Goal: Navigation & Orientation: Find specific page/section

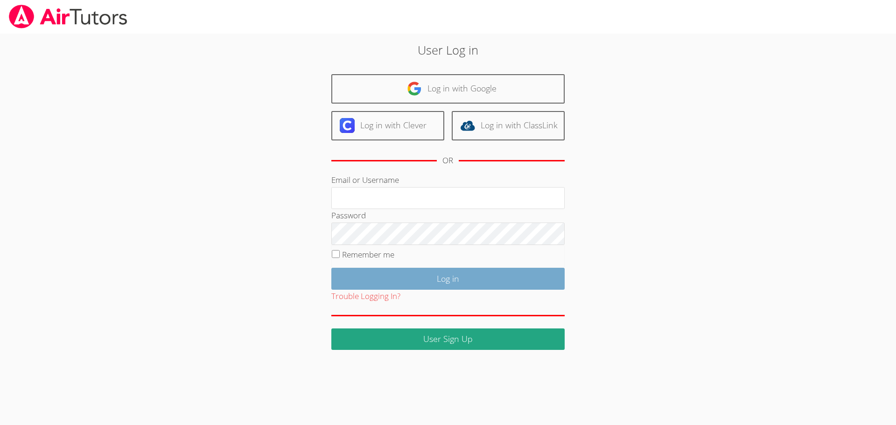
type input "shaddaesmith@airtutors.org"
click at [413, 275] on input "Log in" at bounding box center [447, 279] width 233 height 22
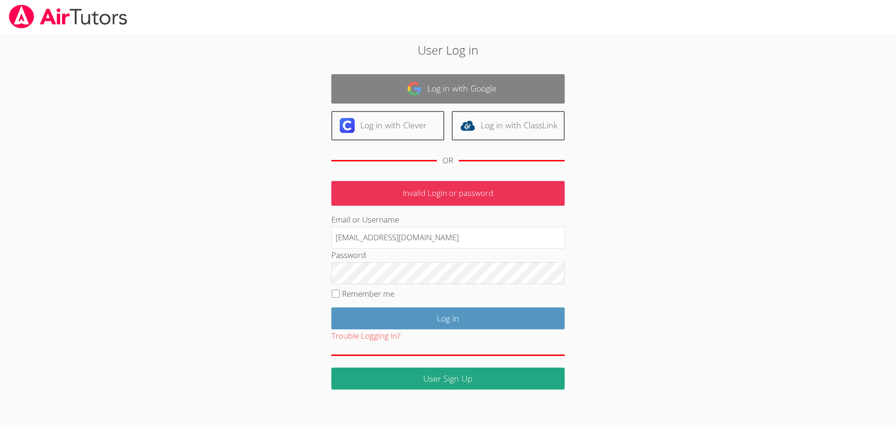
click at [380, 74] on link "Log in with Google" at bounding box center [447, 88] width 233 height 29
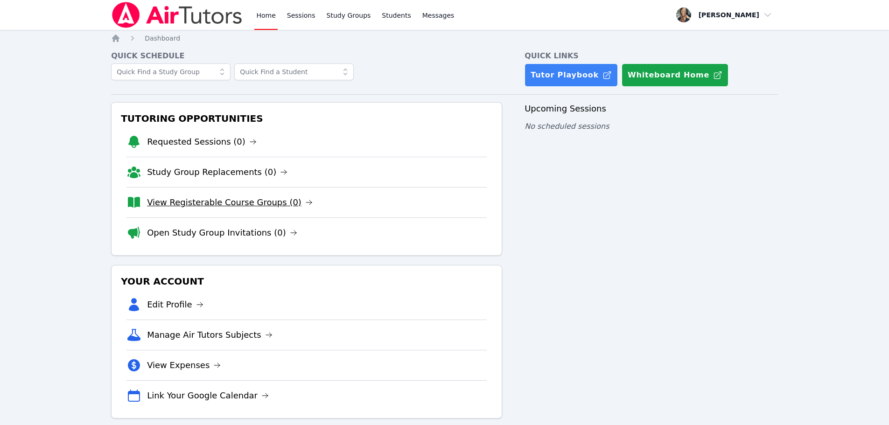
click at [231, 202] on link "View Registerable Course Groups (0)" at bounding box center [230, 202] width 166 height 13
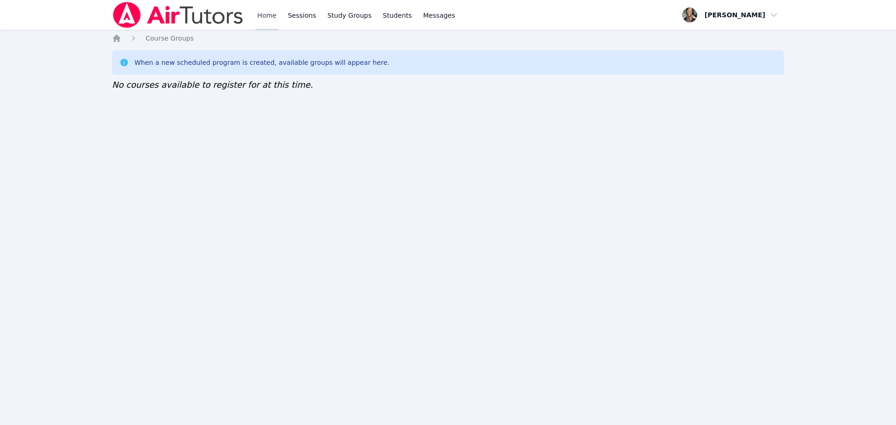
click at [263, 13] on link "Home" at bounding box center [266, 15] width 23 height 30
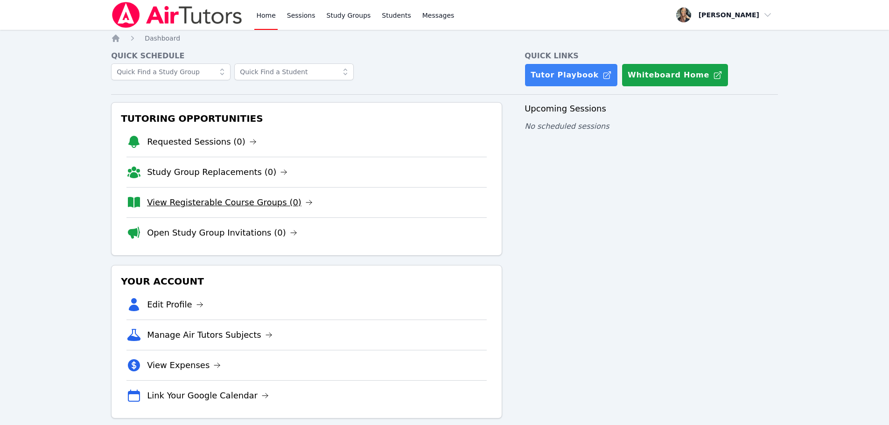
click at [221, 207] on link "View Registerable Course Groups (0)" at bounding box center [230, 202] width 166 height 13
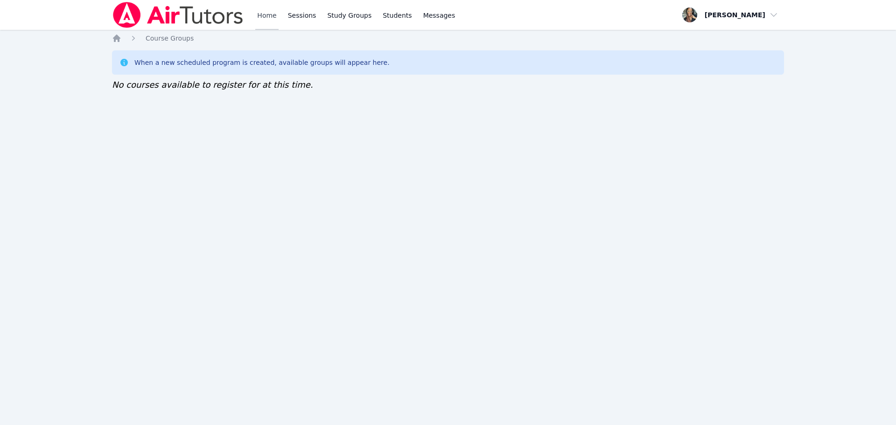
click at [270, 14] on link "Home" at bounding box center [266, 15] width 23 height 30
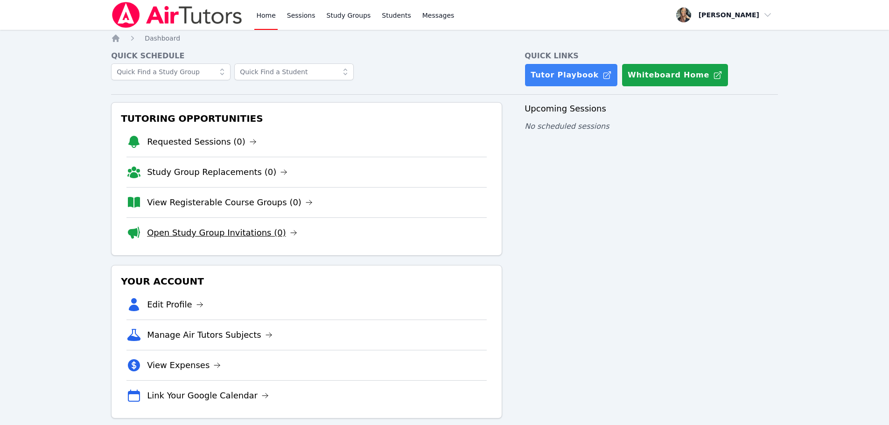
click at [186, 233] on link "Open Study Group Invitations (0)" at bounding box center [222, 232] width 150 height 13
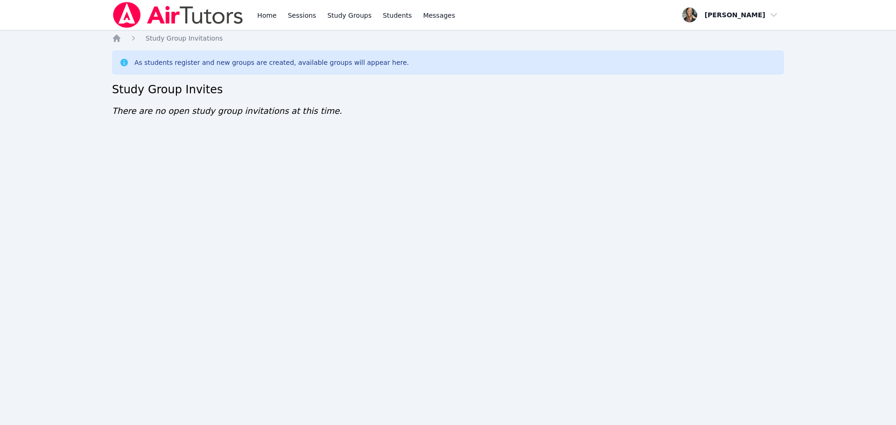
click at [251, 13] on div "Home Sessions Study Groups Students Messages" at bounding box center [284, 15] width 345 height 30
click at [257, 13] on link "Home" at bounding box center [266, 15] width 23 height 30
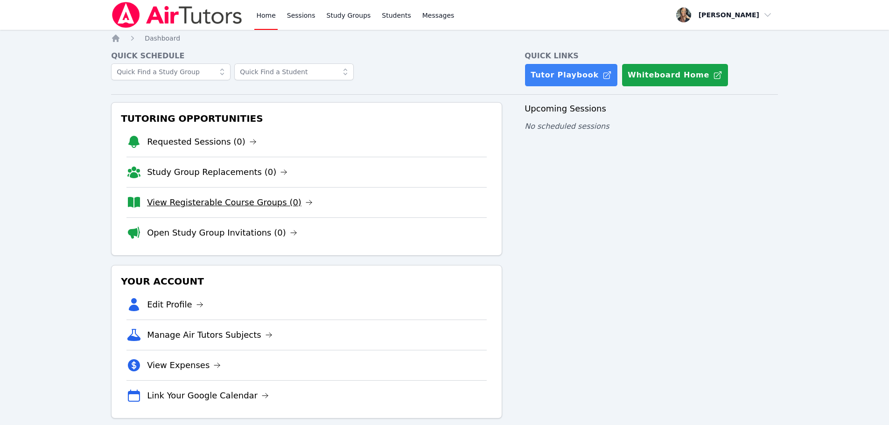
click at [197, 200] on link "View Registerable Course Groups (0)" at bounding box center [230, 202] width 166 height 13
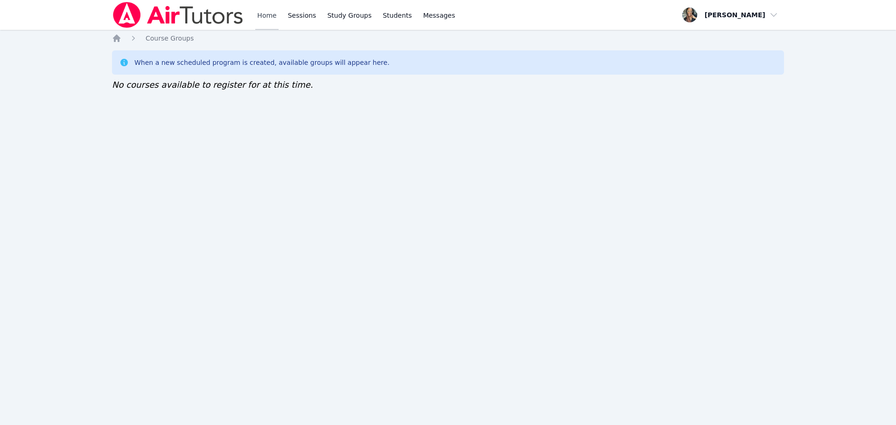
click at [258, 20] on link "Home" at bounding box center [266, 15] width 23 height 30
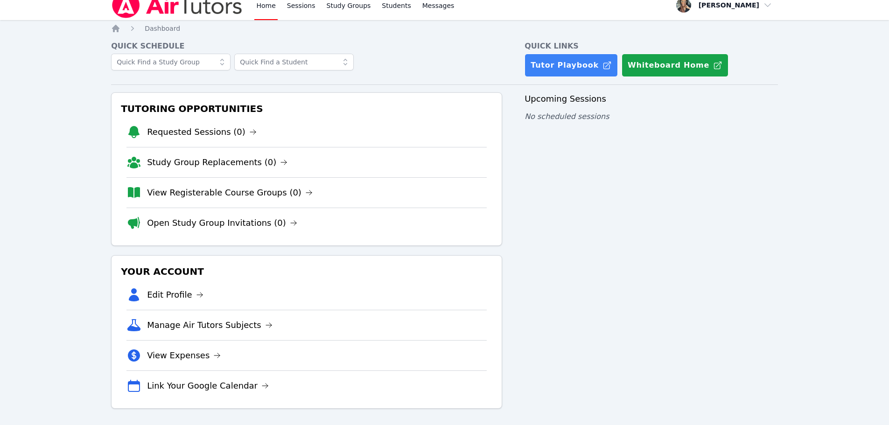
scroll to position [12, 0]
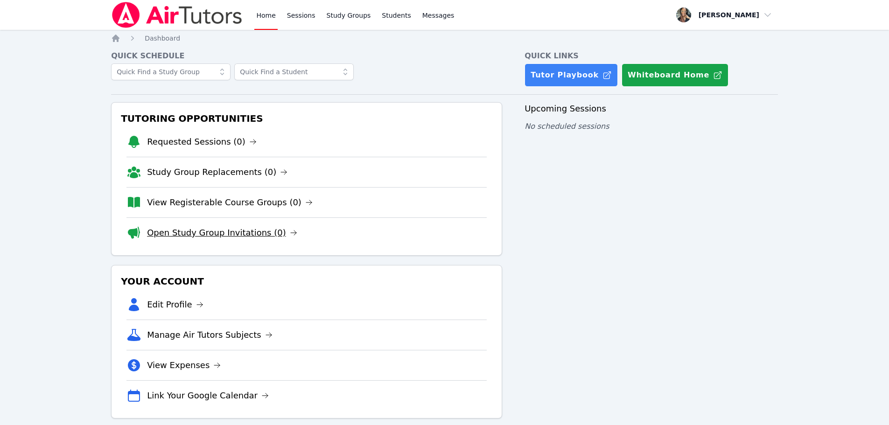
click at [211, 231] on link "Open Study Group Invitations (0)" at bounding box center [222, 232] width 150 height 13
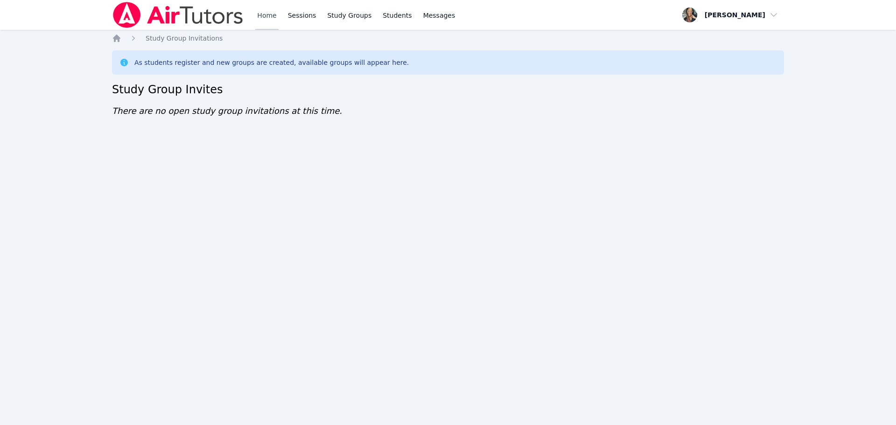
click at [261, 11] on link "Home" at bounding box center [266, 15] width 23 height 30
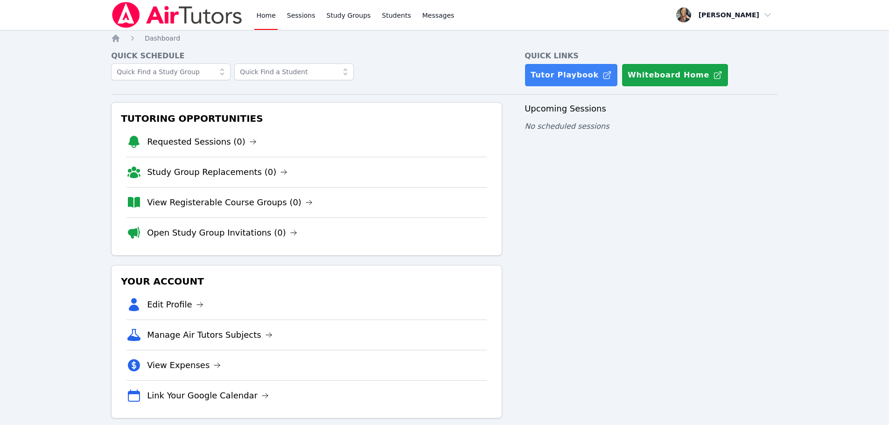
click at [263, 210] on li "View Registerable Course Groups (0)" at bounding box center [306, 202] width 360 height 30
click at [268, 202] on link "View Registerable Course Groups (0)" at bounding box center [230, 202] width 166 height 13
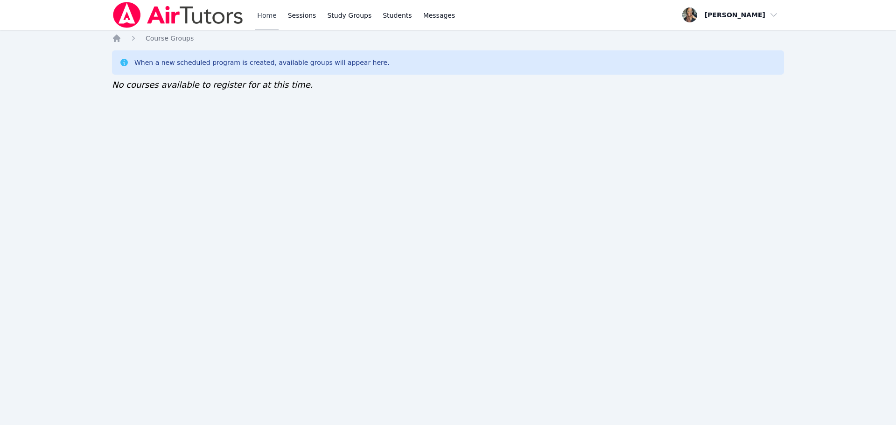
click at [274, 11] on link "Home" at bounding box center [266, 15] width 23 height 30
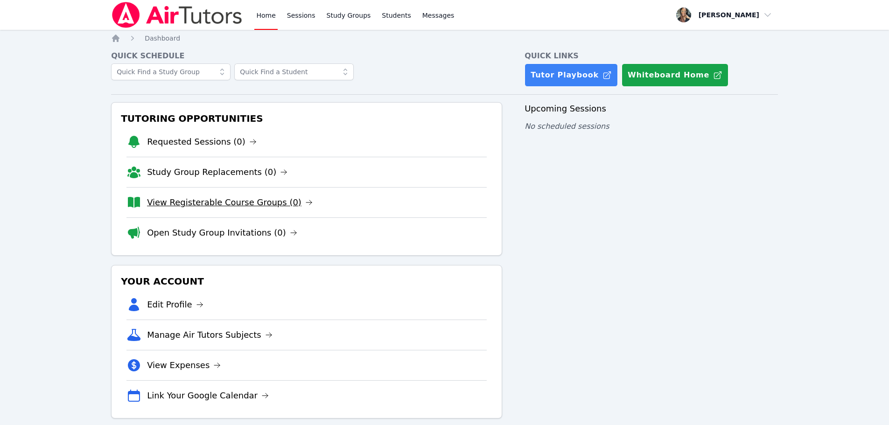
click at [239, 199] on link "View Registerable Course Groups (0)" at bounding box center [230, 202] width 166 height 13
click at [207, 230] on link "Open Study Group Invitations (0)" at bounding box center [222, 232] width 150 height 13
click at [161, 202] on link "View Registerable Course Groups (0)" at bounding box center [230, 202] width 166 height 13
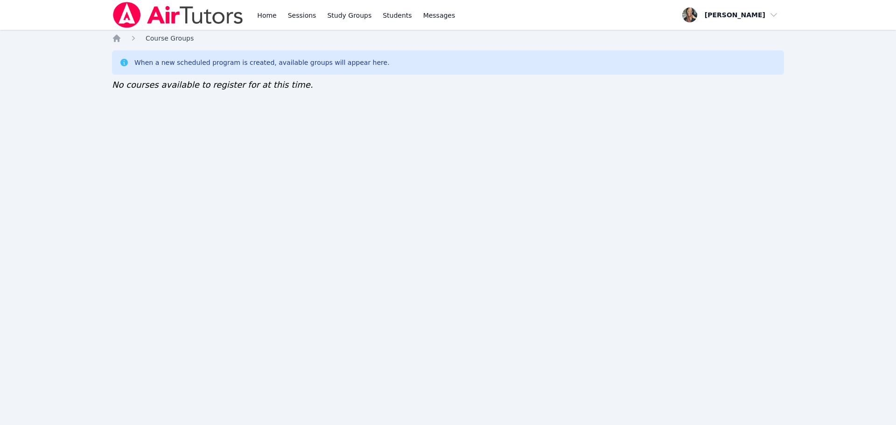
click at [167, 39] on span "Course Groups" at bounding box center [170, 38] width 48 height 7
click at [171, 41] on span "Course Groups" at bounding box center [170, 38] width 48 height 7
click at [106, 42] on div "Home Sessions Study Groups Students Messages Open user menu [PERSON_NAME] Open …" at bounding box center [448, 212] width 896 height 425
click at [118, 37] on icon "Breadcrumb" at bounding box center [116, 38] width 7 height 7
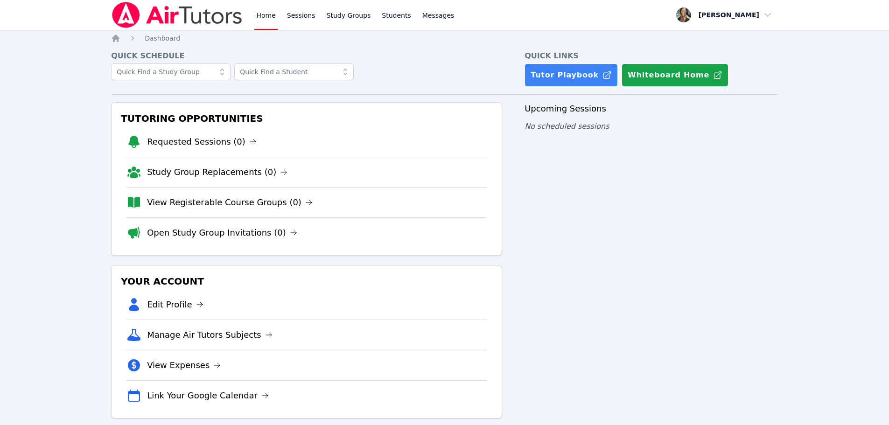
click at [205, 207] on link "View Registerable Course Groups (0)" at bounding box center [230, 202] width 166 height 13
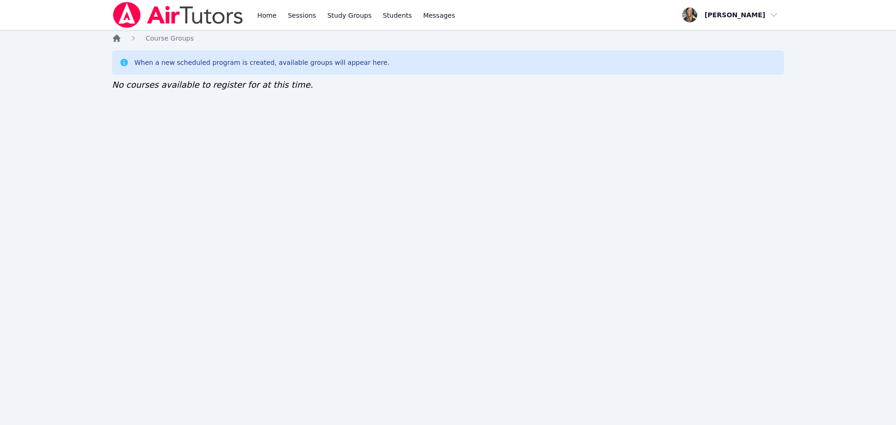
click at [115, 42] on icon "Breadcrumb" at bounding box center [116, 38] width 9 height 9
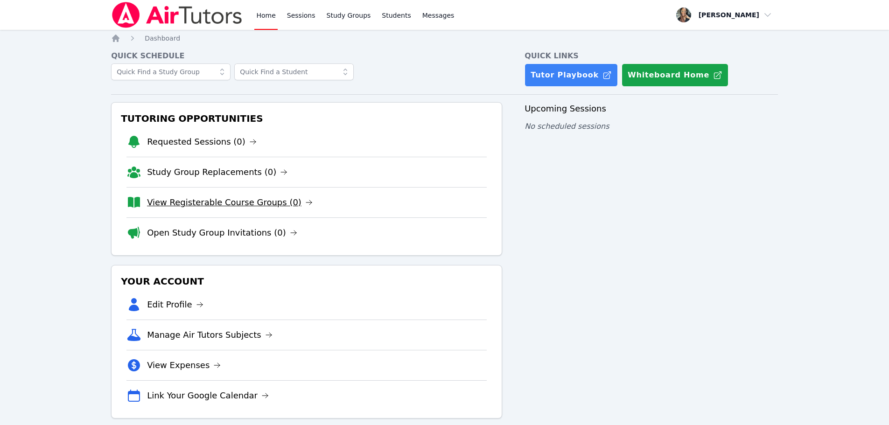
click at [212, 203] on link "View Registerable Course Groups (0)" at bounding box center [230, 202] width 166 height 13
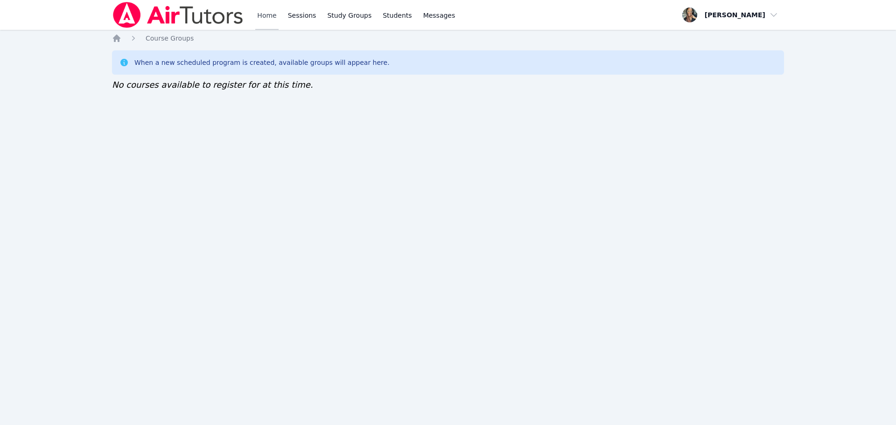
click at [274, 9] on link "Home" at bounding box center [266, 15] width 23 height 30
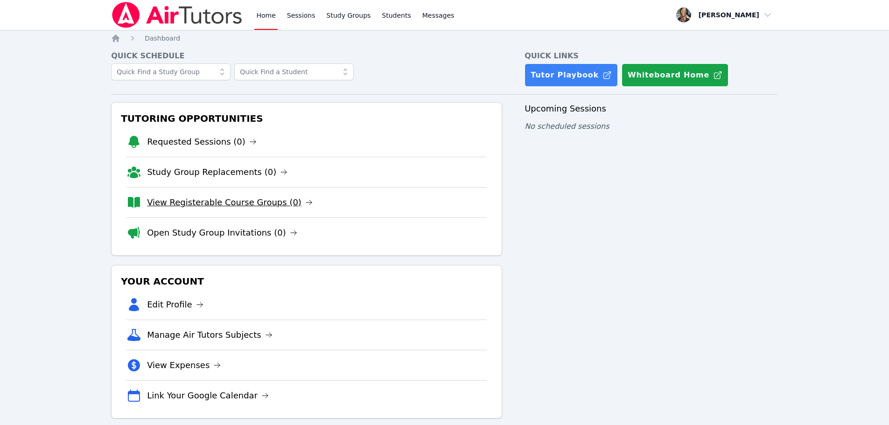
click at [205, 199] on link "View Registerable Course Groups (0)" at bounding box center [230, 202] width 166 height 13
click at [208, 201] on link "View Registerable Course Groups (0)" at bounding box center [230, 202] width 166 height 13
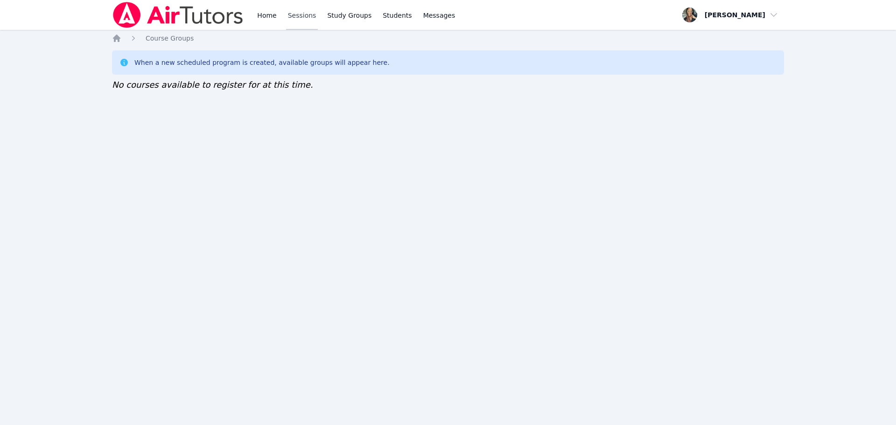
click at [287, 9] on link "Sessions" at bounding box center [302, 15] width 32 height 30
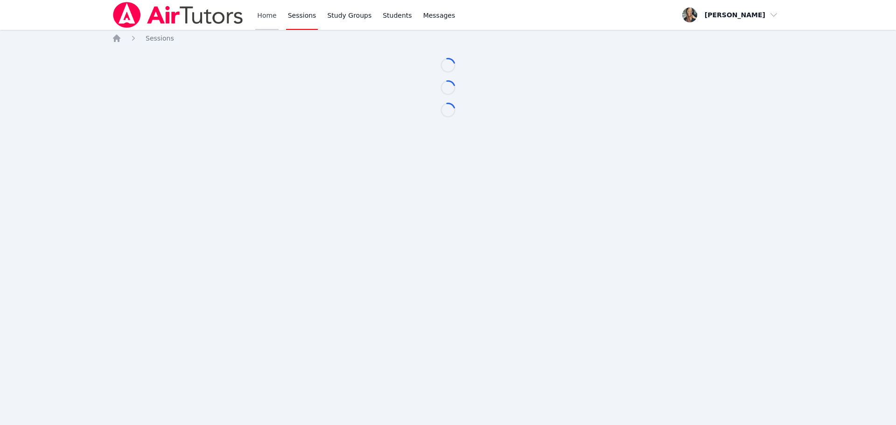
click at [263, 11] on link "Home" at bounding box center [266, 15] width 23 height 30
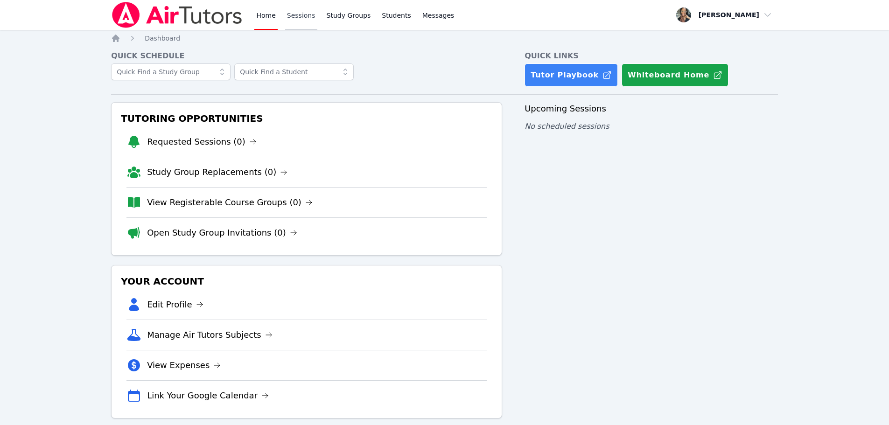
click at [302, 24] on link "Sessions" at bounding box center [301, 15] width 32 height 30
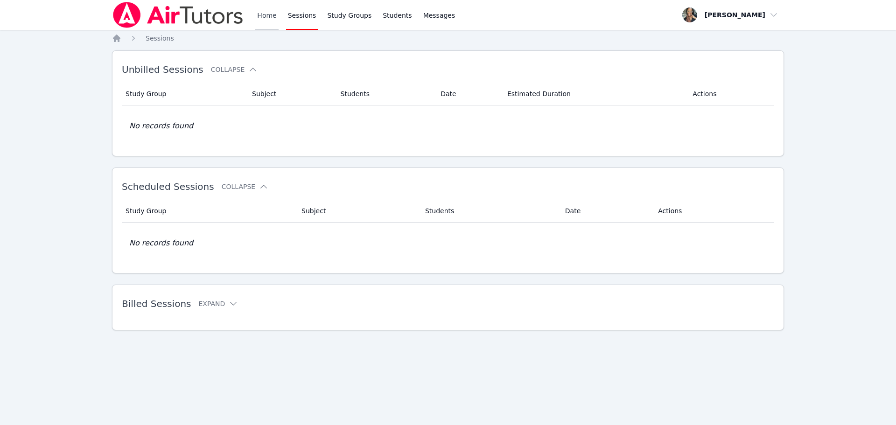
click at [260, 22] on link "Home" at bounding box center [266, 15] width 23 height 30
